Goal: Information Seeking & Learning: Learn about a topic

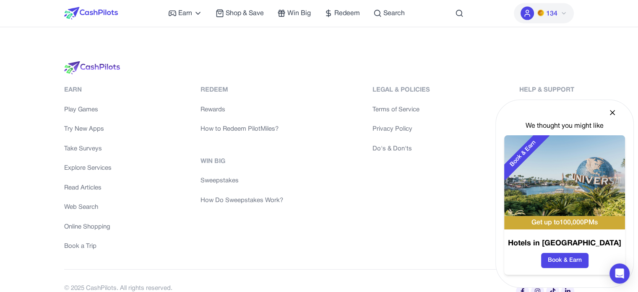
scroll to position [1918, 0]
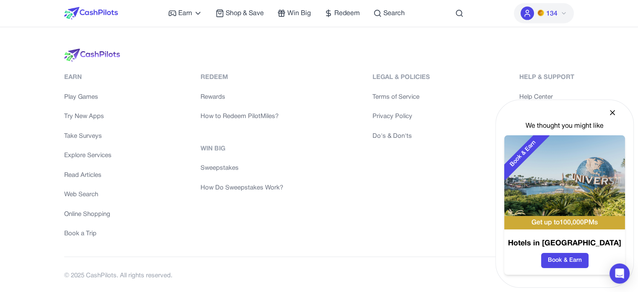
click at [244, 186] on link "How Do Sweepstakes Work?" at bounding box center [242, 188] width 83 height 10
click at [236, 112] on link "How to Redeem PilotMiles?" at bounding box center [242, 117] width 83 height 10
click at [595, 20] on nav "Earn Play Games Enjoy fun games and earn Try New App Test new app for rewards T…" at bounding box center [319, 13] width 638 height 27
click at [384, 92] on link "Terms of Service" at bounding box center [402, 97] width 58 height 10
click at [396, 113] on link "Privacy Policy" at bounding box center [402, 117] width 58 height 10
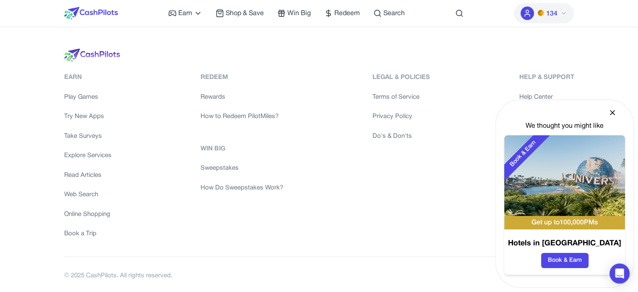
click at [383, 134] on link "Do's & Don'ts" at bounding box center [402, 136] width 58 height 10
click at [616, 110] on icon at bounding box center [613, 112] width 8 height 8
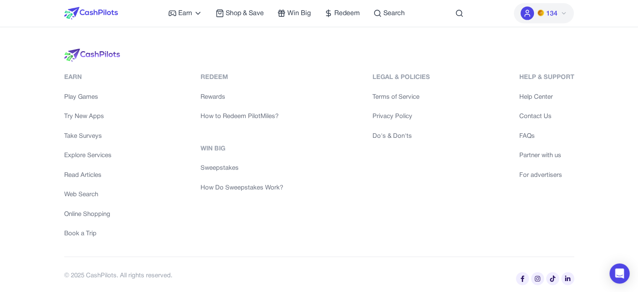
click at [537, 93] on link "Help Center" at bounding box center [546, 97] width 55 height 10
drag, startPoint x: 585, startPoint y: 164, endPoint x: 512, endPoint y: 157, distance: 73.3
click at [585, 164] on div "Earn Play Games Try New Apps Take Surveys Explore Services Read Articles Web Se…" at bounding box center [319, 171] width 537 height 245
click at [585, 141] on div "Earn Play Games Try New Apps Take Surveys Explore Services Read Articles Web Se…" at bounding box center [319, 171] width 537 height 245
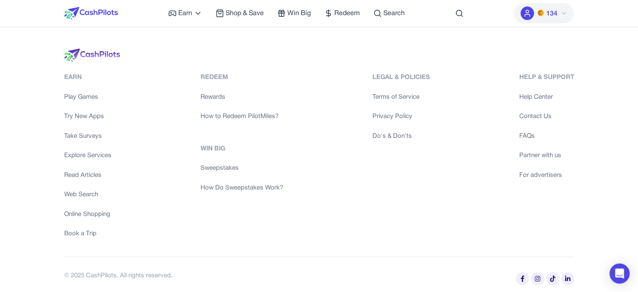
click at [523, 132] on link "FAQs" at bounding box center [546, 136] width 55 height 10
click at [551, 151] on link "Partner with us" at bounding box center [546, 156] width 55 height 10
click at [546, 174] on link "For advertisers" at bounding box center [546, 175] width 55 height 10
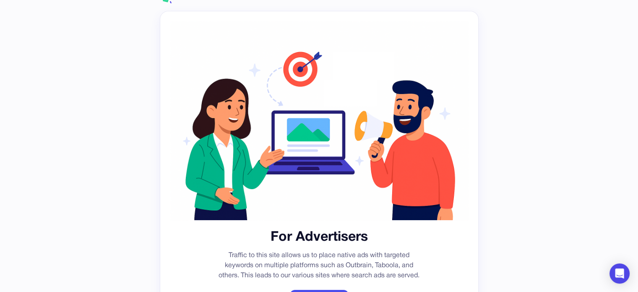
scroll to position [84, 0]
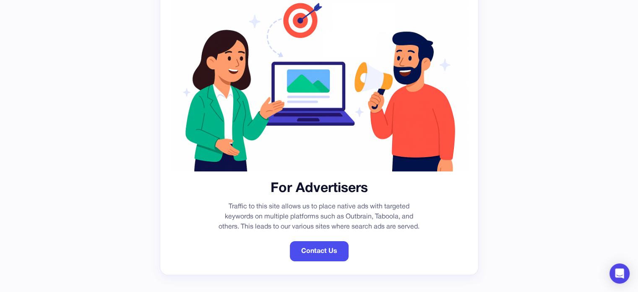
click at [599, 71] on div "For Advertisers Traffic to this site allows us to place native ads with targete…" at bounding box center [319, 105] width 638 height 379
